Goal: Information Seeking & Learning: Learn about a topic

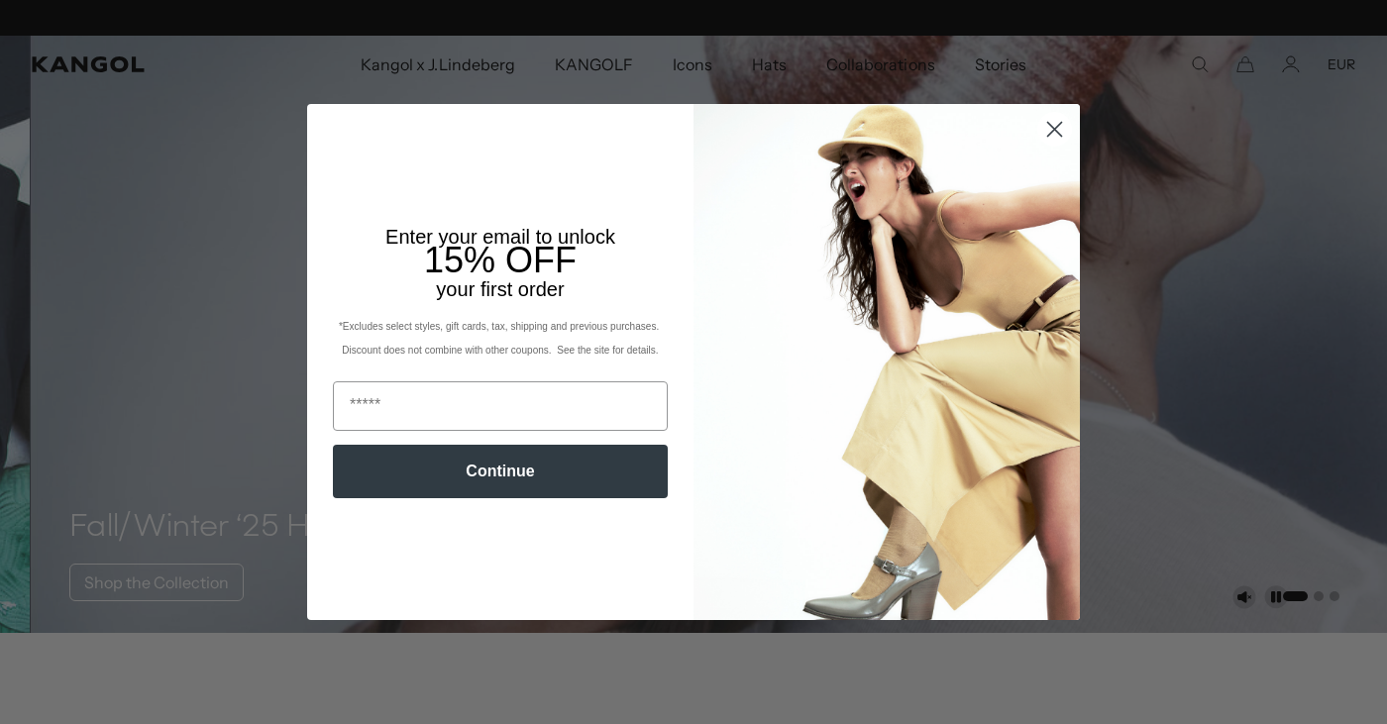
scroll to position [0, 408]
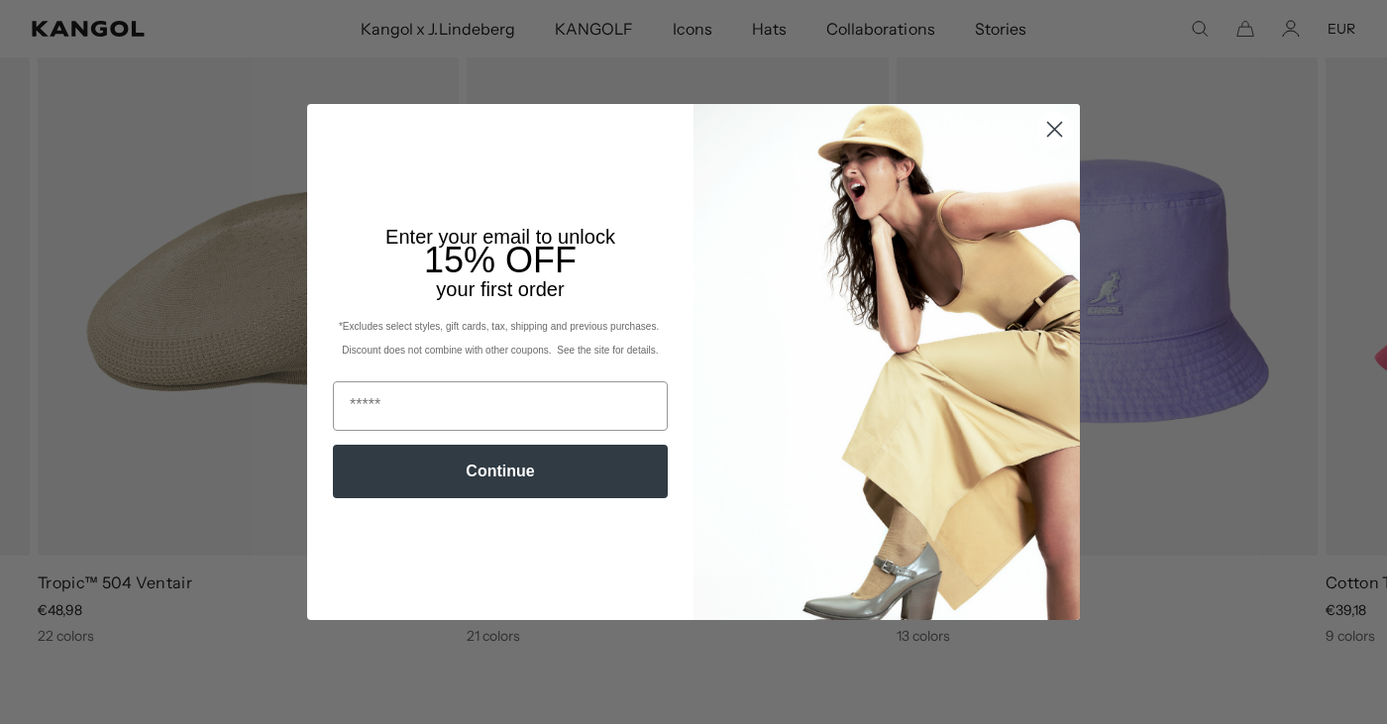
scroll to position [0, 408]
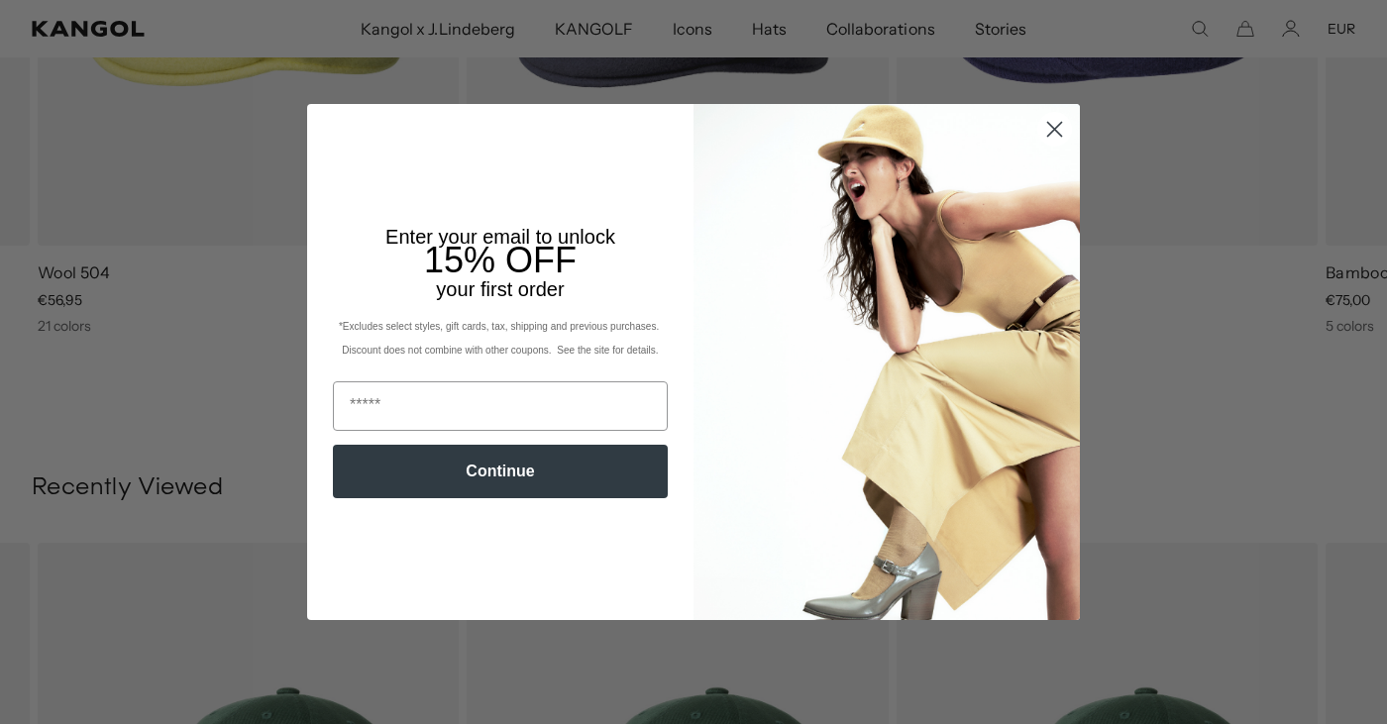
scroll to position [0, 408]
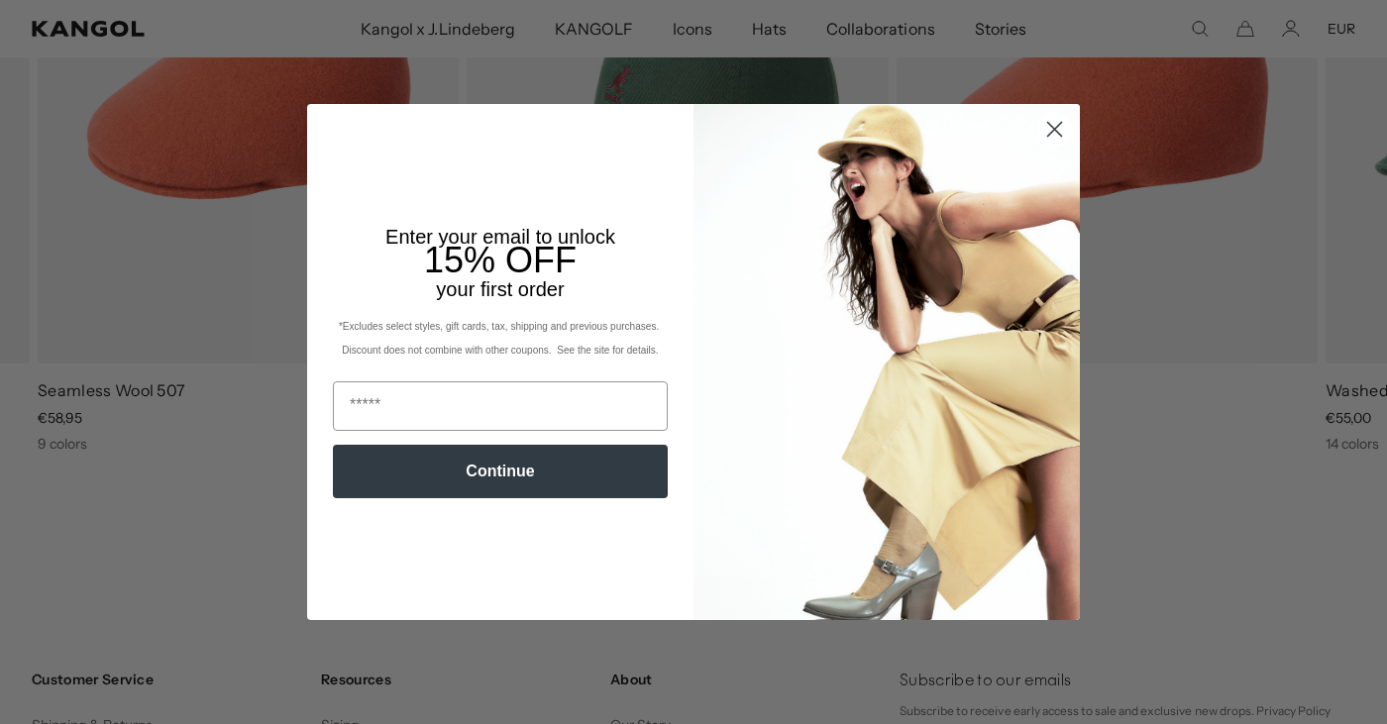
scroll to position [0, 408]
